Goal: Information Seeking & Learning: Understand process/instructions

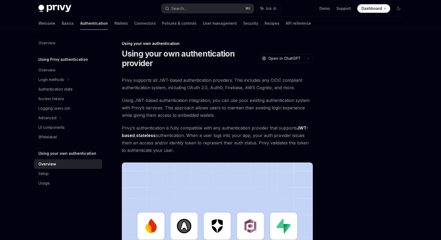
click at [364, 148] on div at bounding box center [367, 139] width 81 height 199
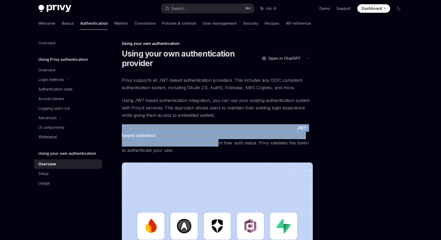
drag, startPoint x: 189, startPoint y: 126, endPoint x: 172, endPoint y: 116, distance: 20.5
click at [171, 116] on div "Privy supports all JWT-based authentication providers. This includes any OIDC c…" at bounding box center [217, 187] width 191 height 222
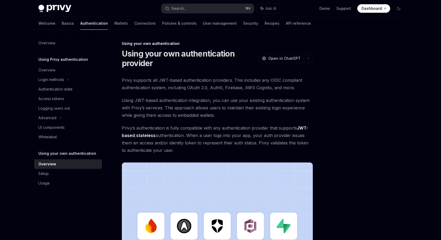
click at [239, 156] on div "Privy supports all JWT-based authentication providers. This includes any OIDC c…" at bounding box center [217, 187] width 191 height 222
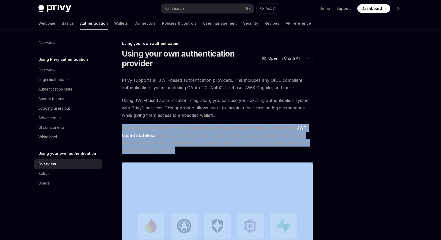
drag, startPoint x: 229, startPoint y: 157, endPoint x: 122, endPoint y: 119, distance: 113.5
click at [114, 119] on div "Using your own authentication Using your own authentication provider OpenAI Ope…" at bounding box center [167, 208] width 293 height 337
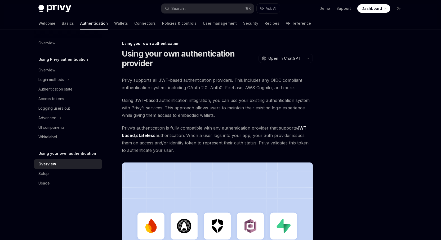
drag, startPoint x: 164, startPoint y: 112, endPoint x: 161, endPoint y: 90, distance: 22.2
click at [164, 111] on span "Using JWT-based authentication integration, you can use your existing authentic…" at bounding box center [217, 107] width 191 height 22
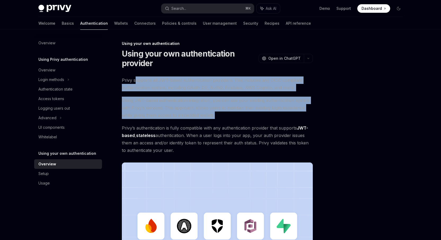
drag, startPoint x: 196, startPoint y: 106, endPoint x: 226, endPoint y: 113, distance: 30.8
click at [226, 113] on div "Privy supports all JWT-based authentication providers. This includes any OIDC c…" at bounding box center [217, 187] width 191 height 222
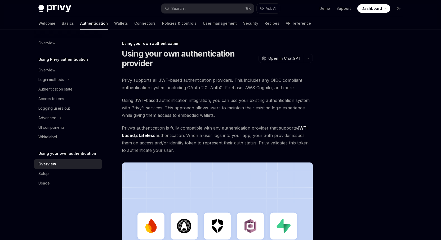
click at [219, 116] on span "Using JWT-based authentication integration, you can use your existing authentic…" at bounding box center [217, 107] width 191 height 22
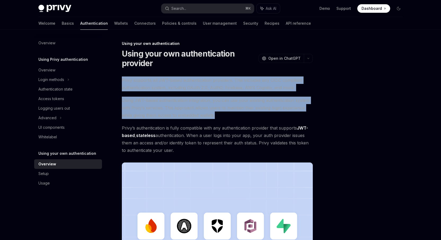
drag, startPoint x: 192, startPoint y: 111, endPoint x: 127, endPoint y: 79, distance: 72.5
click at [114, 76] on div "Using your own authentication Using your own authentication provider OpenAI Ope…" at bounding box center [167, 208] width 293 height 337
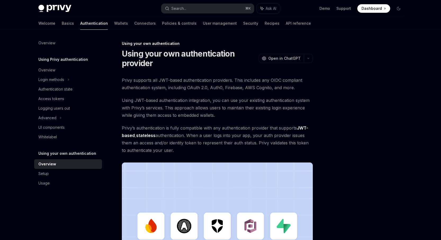
click at [127, 78] on span "Privy supports all JWT-based authentication providers. This includes any OIDC c…" at bounding box center [217, 83] width 191 height 15
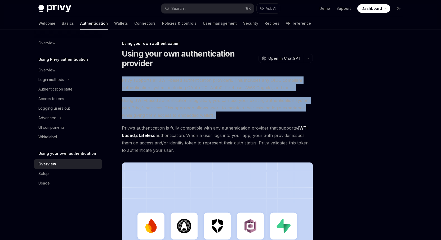
drag, startPoint x: 250, startPoint y: 99, endPoint x: 271, endPoint y: 115, distance: 27.0
click at [290, 123] on div "Using your own authentication Using your own authentication provider OpenAI Ope…" at bounding box center [167, 208] width 293 height 337
click at [259, 113] on span "Using JWT-based authentication integration, you can use your existing authentic…" at bounding box center [217, 107] width 191 height 22
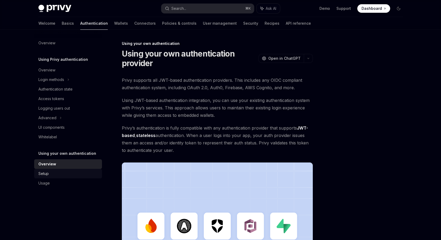
click at [60, 170] on div "Setup" at bounding box center [68, 173] width 60 height 6
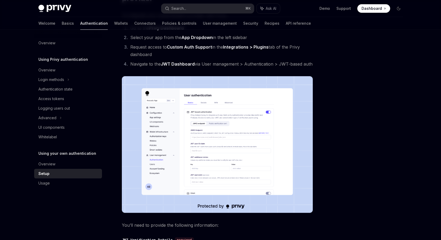
scroll to position [68, 0]
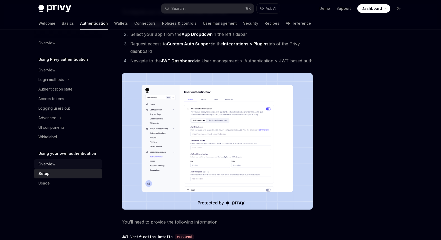
click at [54, 163] on div "Overview" at bounding box center [46, 164] width 17 height 6
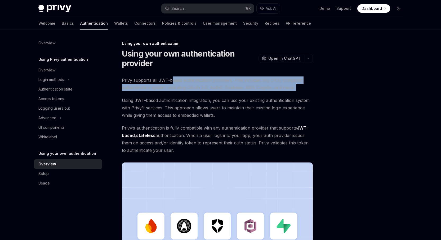
drag, startPoint x: 205, startPoint y: 92, endPoint x: 221, endPoint y: 95, distance: 16.5
click at [221, 95] on div "Privy supports all JWT-based authentication providers. This includes any OIDC c…" at bounding box center [217, 187] width 191 height 222
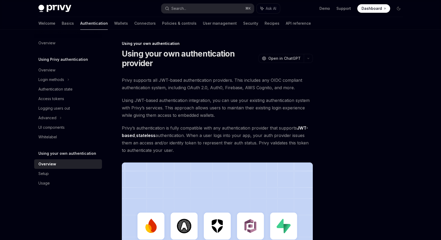
click at [261, 96] on div "Privy supports all JWT-based authentication providers. This includes any OIDC c…" at bounding box center [217, 187] width 191 height 222
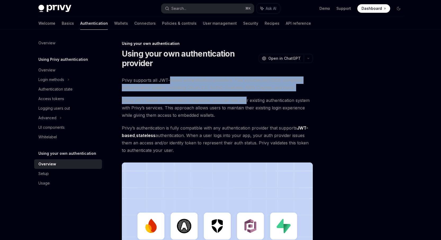
drag, startPoint x: 186, startPoint y: 80, endPoint x: 160, endPoint y: 80, distance: 26.0
click at [167, 78] on div "Privy supports all JWT-based authentication providers. This includes any OIDC c…" at bounding box center [217, 187] width 191 height 222
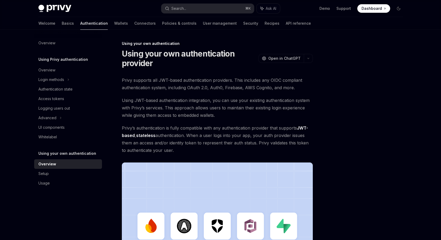
click at [161, 81] on span "Privy supports all JWT-based authentication providers. This includes any OIDC c…" at bounding box center [217, 83] width 191 height 15
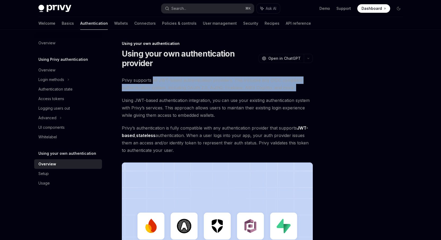
drag, startPoint x: 210, startPoint y: 90, endPoint x: 303, endPoint y: 95, distance: 92.9
click at [303, 95] on div "Privy supports all JWT-based authentication providers. This includes any OIDC c…" at bounding box center [217, 187] width 191 height 222
click at [303, 94] on div "Privy supports all JWT-based authentication providers. This includes any OIDC c…" at bounding box center [217, 187] width 191 height 222
drag, startPoint x: 300, startPoint y: 91, endPoint x: 115, endPoint y: 78, distance: 185.8
click at [115, 78] on div "Using your own authentication Using your own authentication provider OpenAI Ope…" at bounding box center [167, 208] width 293 height 337
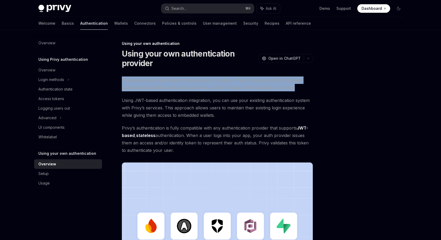
click at [121, 81] on div "Using your own authentication Using your own authentication provider OpenAI Ope…" at bounding box center [167, 208] width 293 height 337
drag, startPoint x: 161, startPoint y: 83, endPoint x: 238, endPoint y: 91, distance: 77.1
click at [238, 90] on div "Using your own authentication Using your own authentication provider OpenAI Ope…" at bounding box center [167, 208] width 293 height 337
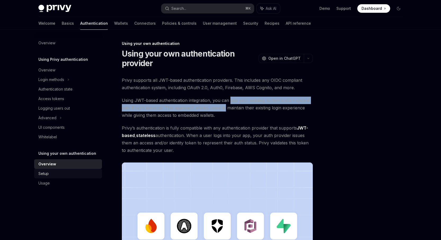
drag, startPoint x: 228, startPoint y: 104, endPoint x: 82, endPoint y: 171, distance: 161.1
click at [225, 108] on span "Using JWT-based authentication integration, you can use your existing authentic…" at bounding box center [217, 107] width 191 height 22
click at [368, 8] on span "Dashboard" at bounding box center [372, 8] width 20 height 5
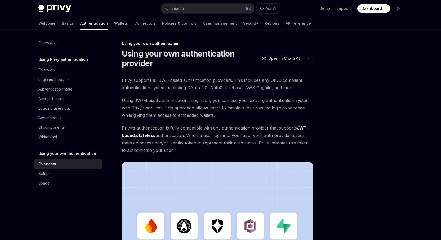
drag, startPoint x: 324, startPoint y: 133, endPoint x: 223, endPoint y: 124, distance: 101.8
click at [324, 133] on div "Using your own authentication Using your own authentication provider OpenAI Ope…" at bounding box center [220, 204] width 373 height 348
click at [220, 122] on div "Privy supports all JWT-based authentication providers. This includes any OIDC c…" at bounding box center [217, 187] width 191 height 222
click at [67, 136] on div "Whitelabel" at bounding box center [68, 137] width 60 height 6
type textarea "*"
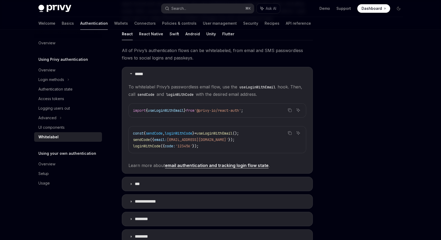
scroll to position [61, 0]
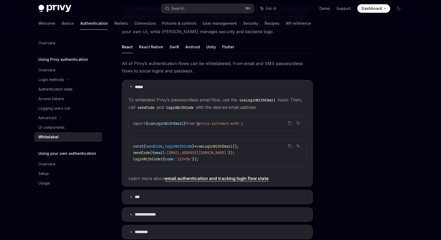
click at [223, 143] on code "const { sendCode , loginWithCode } = useLoginWithEmail (); sendCode ({ email: '…" at bounding box center [217, 152] width 169 height 19
click at [225, 147] on span "useLoginWithEmail" at bounding box center [215, 146] width 36 height 5
click at [225, 148] on span "useLoginWithEmail" at bounding box center [215, 146] width 36 height 5
click at [186, 145] on span "loginWithCode" at bounding box center [179, 146] width 28 height 5
click at [186, 146] on span "loginWithCode" at bounding box center [179, 146] width 28 height 5
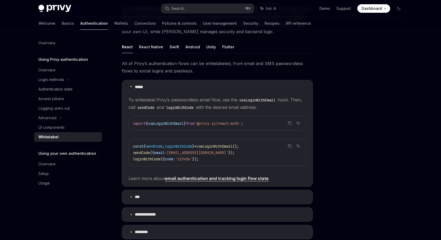
click at [249, 157] on code "const { sendCode , loginWithCode } = useLoginWithEmail (); sendCode ({ email: '…" at bounding box center [217, 152] width 169 height 19
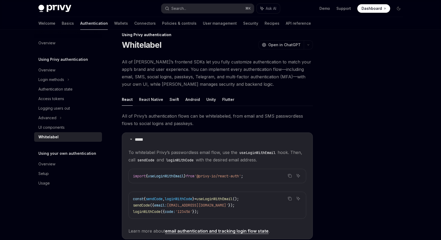
scroll to position [0, 0]
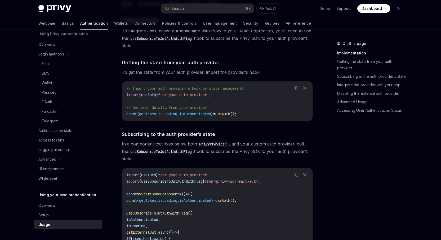
scroll to position [102, 0]
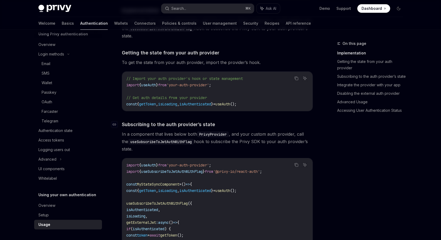
drag, startPoint x: 244, startPoint y: 123, endPoint x: 244, endPoint y: 120, distance: 2.7
click at [244, 122] on h4 "​ Subscribing to the auth provider’s state" at bounding box center [217, 124] width 191 height 7
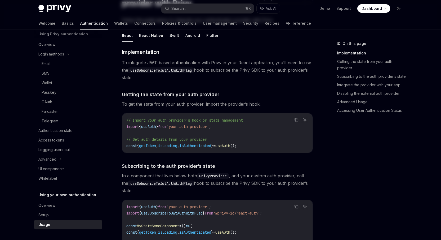
scroll to position [72, 0]
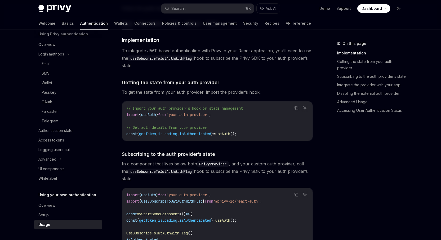
click at [205, 122] on code "// Import your auth provider's hook or state management import { useAuth } from…" at bounding box center [217, 121] width 182 height 32
click at [187, 136] on code "// Import your auth provider's hook or state management import { useAuth } from…" at bounding box center [217, 121] width 182 height 32
click at [176, 123] on code "// Import your auth provider's hook or state management import { useAuth } from…" at bounding box center [217, 121] width 182 height 32
drag, startPoint x: 206, startPoint y: 136, endPoint x: 172, endPoint y: 58, distance: 85.8
click at [206, 136] on code "// Import your auth provider's hook or state management import { useAuth } from…" at bounding box center [217, 121] width 182 height 32
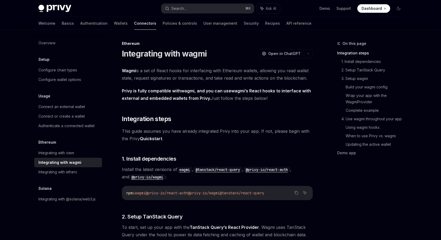
scroll to position [56, 0]
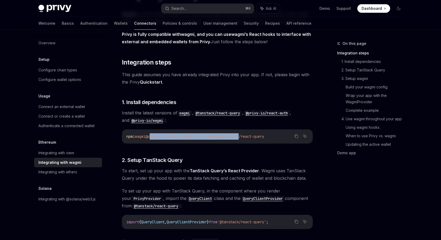
drag, startPoint x: 203, startPoint y: 141, endPoint x: 154, endPoint y: 137, distance: 48.7
click at [154, 137] on span "npm i wagmi @privy-io/react-auth @privy-io/wagmi @tanstack/react-query" at bounding box center [195, 136] width 138 height 5
click at [157, 138] on span "@privy-io/react-auth" at bounding box center [166, 136] width 42 height 5
drag, startPoint x: 200, startPoint y: 148, endPoint x: 213, endPoint y: 149, distance: 13.5
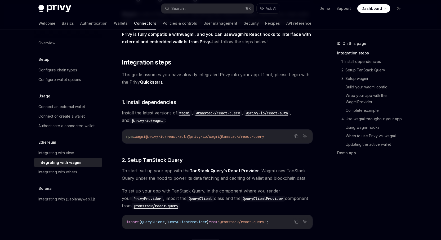
drag, startPoint x: 285, startPoint y: 137, endPoint x: 126, endPoint y: 137, distance: 158.5
click at [126, 137] on div "npm i wagmi @privy-io/react-auth @privy-io/wagmi @tanstack/react-query" at bounding box center [217, 136] width 191 height 14
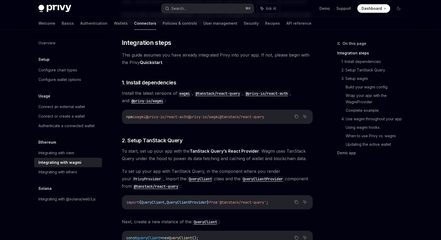
scroll to position [161, 0]
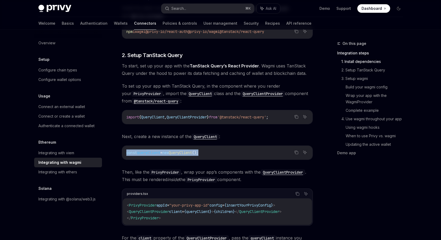
drag, startPoint x: 225, startPoint y: 155, endPoint x: 231, endPoint y: 147, distance: 10.6
click at [231, 147] on div "const queryClient = new QueryClient ();" at bounding box center [217, 152] width 191 height 14
click at [234, 153] on code "const queryClient = new QueryClient ();" at bounding box center [217, 152] width 182 height 6
drag, startPoint x: 244, startPoint y: 153, endPoint x: 250, endPoint y: 144, distance: 11.0
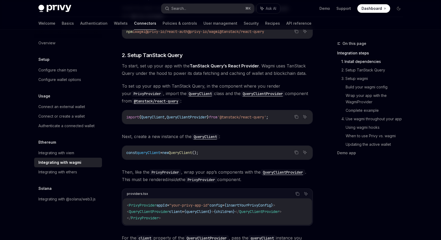
click at [257, 152] on code "const queryClient = new QueryClient ();" at bounding box center [217, 152] width 182 height 6
drag, startPoint x: 266, startPoint y: 151, endPoint x: 270, endPoint y: 141, distance: 11.1
click at [272, 150] on code "const queryClient = new QueryClient ();" at bounding box center [217, 152] width 182 height 6
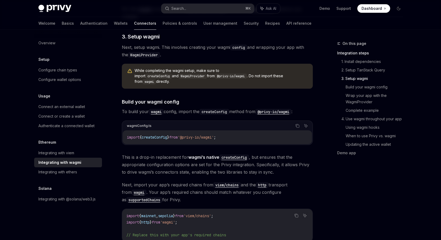
scroll to position [396, 0]
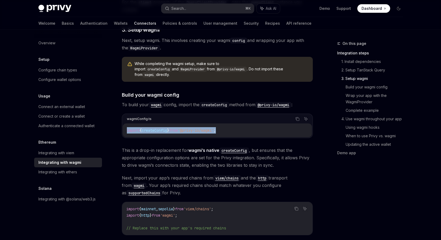
drag, startPoint x: 242, startPoint y: 125, endPoint x: 189, endPoint y: 126, distance: 52.8
click at [122, 122] on div "wagmiConfig.ts Copy Ask AI import { createConfig } from '@privy-io/wagmi' ;" at bounding box center [217, 125] width 191 height 24
click at [216, 128] on div "import { createConfig } from '@privy-io/wagmi' ;" at bounding box center [217, 130] width 189 height 14
drag, startPoint x: 244, startPoint y: 125, endPoint x: 131, endPoint y: 122, distance: 113.7
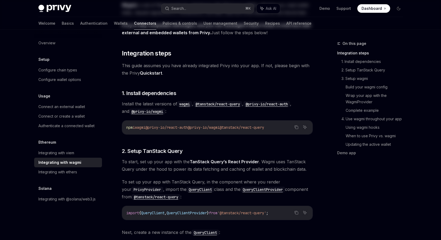
scroll to position [0, 0]
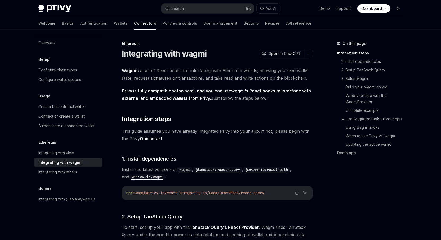
click at [205, 138] on span "This guide assumes you have already integrated Privy into your app. If not, ple…" at bounding box center [217, 134] width 191 height 15
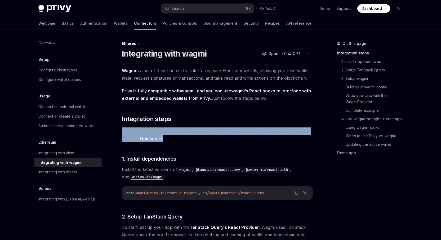
drag, startPoint x: 131, startPoint y: 140, endPoint x: 120, endPoint y: 130, distance: 14.4
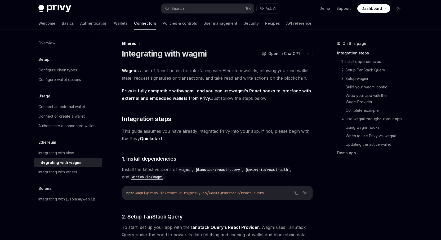
click at [196, 137] on span "This guide assumes you have already integrated Privy into your app. If not, ple…" at bounding box center [217, 134] width 191 height 15
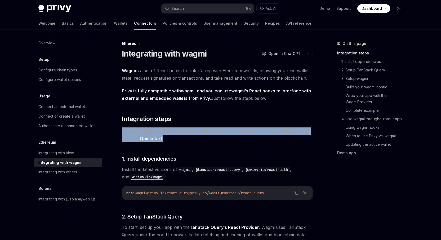
drag, startPoint x: 127, startPoint y: 135, endPoint x: 184, endPoint y: 142, distance: 56.7
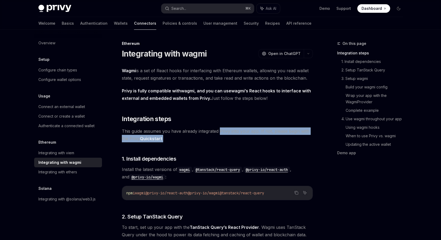
drag, startPoint x: 232, startPoint y: 141, endPoint x: 222, endPoint y: 132, distance: 13.7
click at [220, 132] on span "This guide assumes you have already integrated Privy into your app. If not, ple…" at bounding box center [217, 134] width 191 height 15
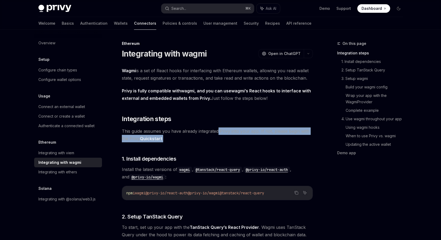
drag, startPoint x: 220, startPoint y: 137, endPoint x: 219, endPoint y: 133, distance: 3.9
click at [219, 133] on span "This guide assumes you have already integrated Privy into your app. If not, ple…" at bounding box center [217, 134] width 191 height 15
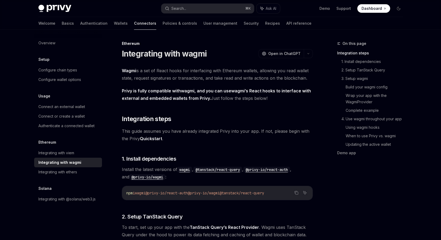
click at [222, 138] on span "This guide assumes you have already integrated Privy into your app. If not, ple…" at bounding box center [217, 134] width 191 height 15
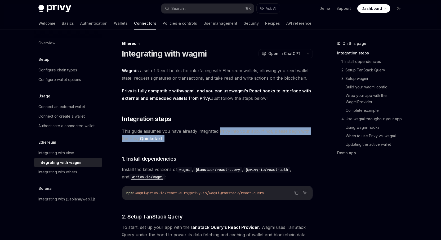
drag, startPoint x: 222, startPoint y: 137, endPoint x: 220, endPoint y: 131, distance: 6.6
click at [220, 131] on span "This guide assumes you have already integrated Privy into your app. If not, ple…" at bounding box center [217, 134] width 191 height 15
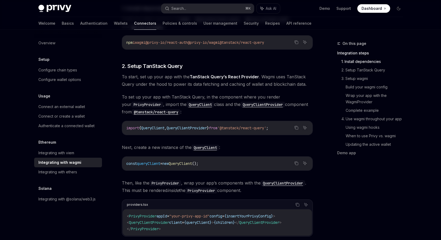
scroll to position [155, 0]
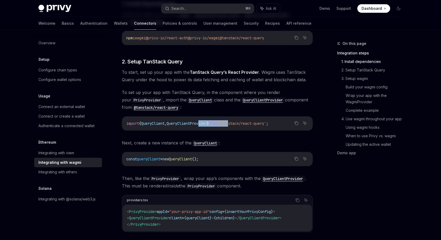
drag, startPoint x: 204, startPoint y: 122, endPoint x: 249, endPoint y: 122, distance: 45.1
click at [248, 122] on span "import { QueryClient , QueryClientProvider } from '@tanstack/react-query' ;" at bounding box center [197, 123] width 142 height 5
click at [249, 122] on span "'@tanstack/react-query'" at bounding box center [242, 123] width 49 height 5
drag, startPoint x: 201, startPoint y: 122, endPoint x: 132, endPoint y: 122, distance: 68.9
click at [132, 122] on span "import { QueryClient , QueryClientProvider } from '@tanstack/react-query' ;" at bounding box center [197, 123] width 142 height 5
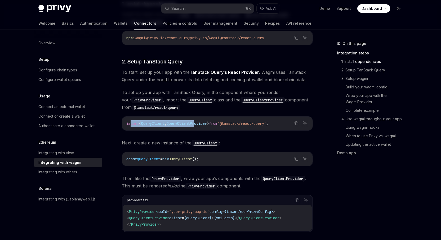
click at [151, 125] on span "QueryClient" at bounding box center [152, 123] width 23 height 5
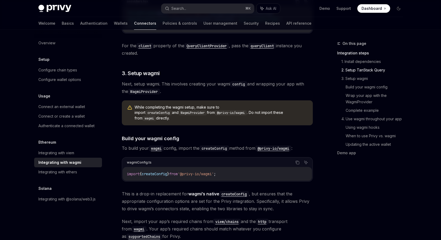
scroll to position [385, 0]
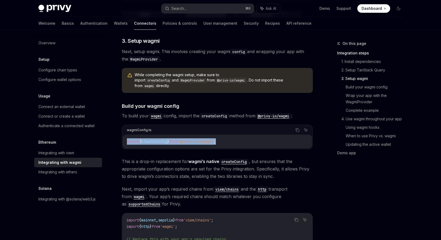
drag, startPoint x: 239, startPoint y: 138, endPoint x: 121, endPoint y: 136, distance: 117.9
click at [242, 138] on code "import { createConfig } from '@privy-io/wagmi' ;" at bounding box center [217, 141] width 181 height 6
drag, startPoint x: 148, startPoint y: 137, endPoint x: 123, endPoint y: 134, distance: 24.6
click at [123, 134] on div "import { createConfig } from '@privy-io/wagmi' ;" at bounding box center [217, 141] width 189 height 14
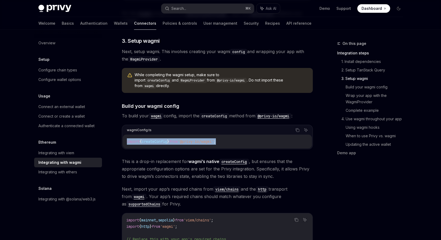
click at [230, 138] on code "import { createConfig } from '@privy-io/wagmi' ;" at bounding box center [217, 141] width 181 height 6
drag, startPoint x: 186, startPoint y: 133, endPoint x: 126, endPoint y: 134, distance: 59.1
click at [126, 134] on div "import { createConfig } from '@privy-io/wagmi' ;" at bounding box center [217, 141] width 189 height 14
click at [250, 139] on div "import { createConfig } from '@privy-io/wagmi' ;" at bounding box center [217, 141] width 189 height 14
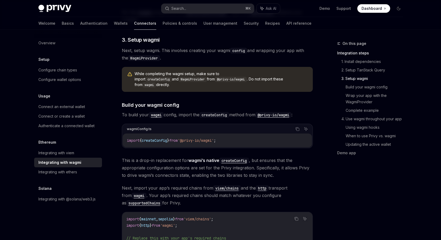
scroll to position [386, 0]
drag, startPoint x: 253, startPoint y: 134, endPoint x: 312, endPoint y: 167, distance: 67.6
click at [253, 137] on code "import { createConfig } from '@privy-io/wagmi' ;" at bounding box center [217, 140] width 181 height 6
